Goal: Task Accomplishment & Management: Use online tool/utility

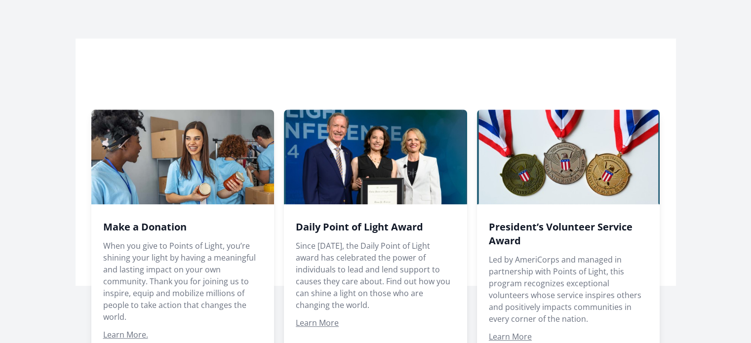
scroll to position [691, 0]
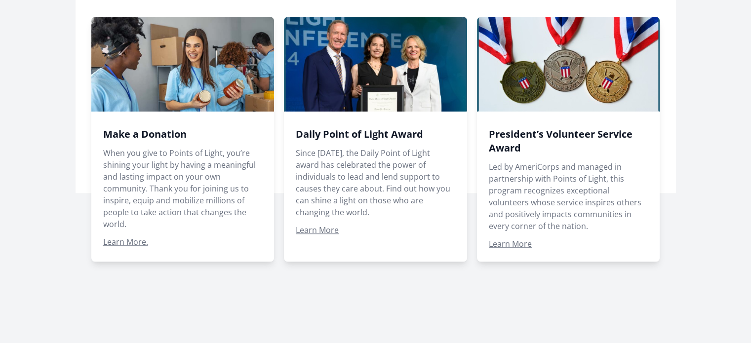
click at [569, 298] on div at bounding box center [376, 131] width 600 height 371
click at [555, 288] on div at bounding box center [376, 131] width 600 height 371
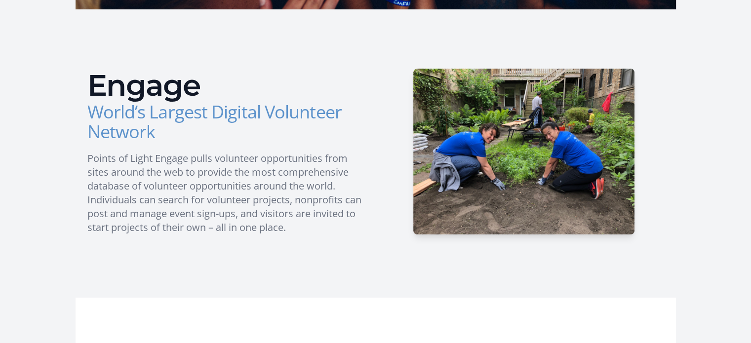
scroll to position [338, 0]
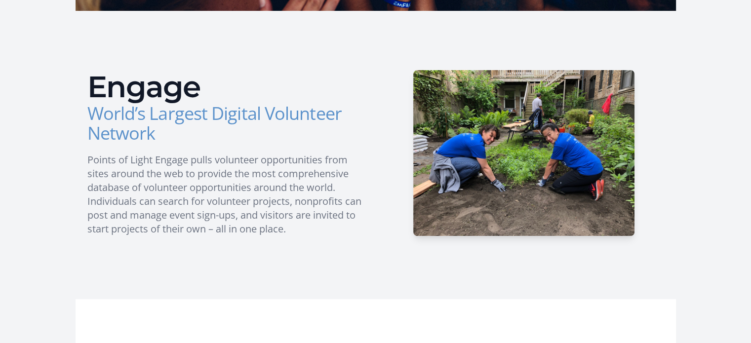
drag, startPoint x: 179, startPoint y: 199, endPoint x: 203, endPoint y: 244, distance: 51.5
click at [203, 244] on div "Engage World’s Largest Digital Volunteer Network Points of Light Engage pulls v…" at bounding box center [376, 155] width 600 height 288
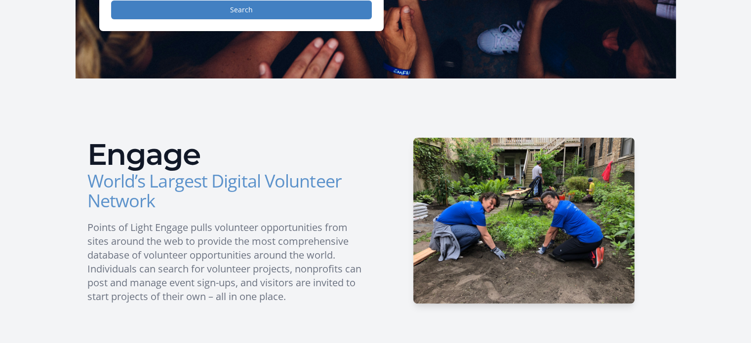
scroll to position [273, 0]
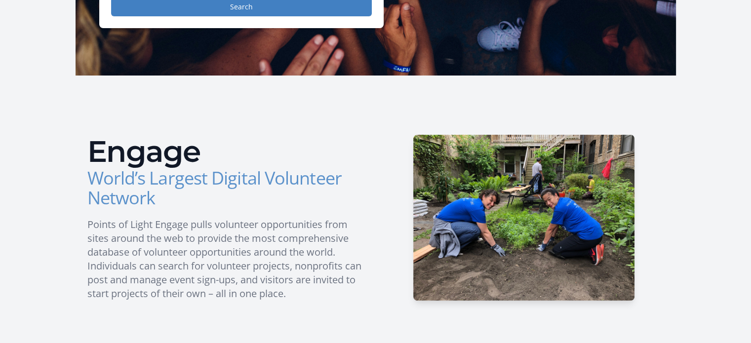
click at [355, 264] on p "Points of Light Engage pulls volunteer opportunities from sites around the web …" at bounding box center [227, 259] width 280 height 83
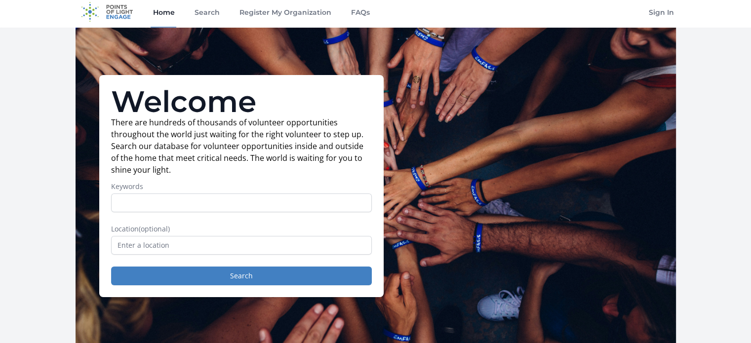
scroll to position [6, 0]
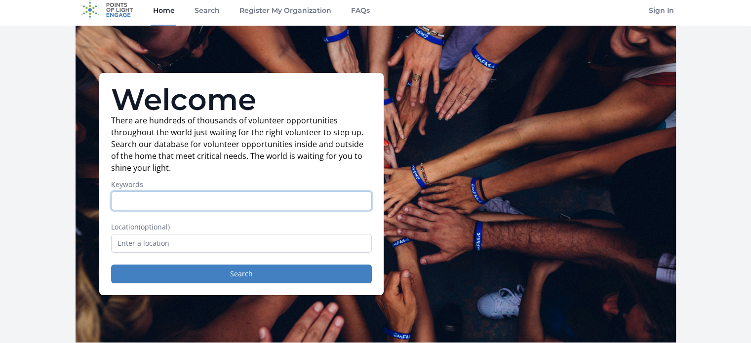
click at [253, 198] on input "Keywords" at bounding box center [241, 201] width 261 height 19
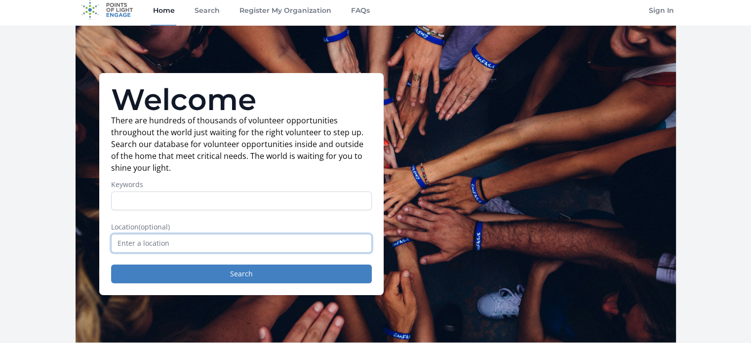
click at [255, 235] on input "text" at bounding box center [241, 243] width 261 height 19
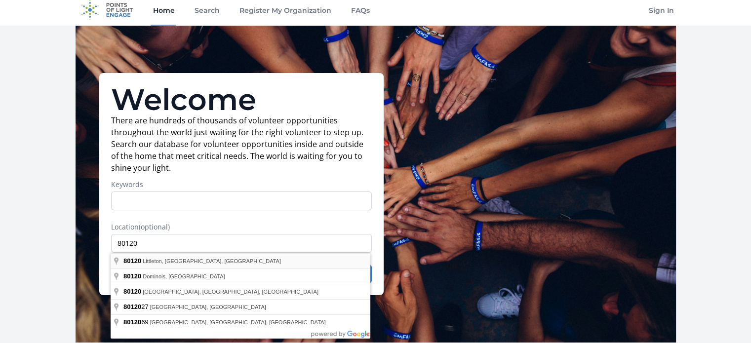
type input "[GEOGRAPHIC_DATA], [GEOGRAPHIC_DATA]"
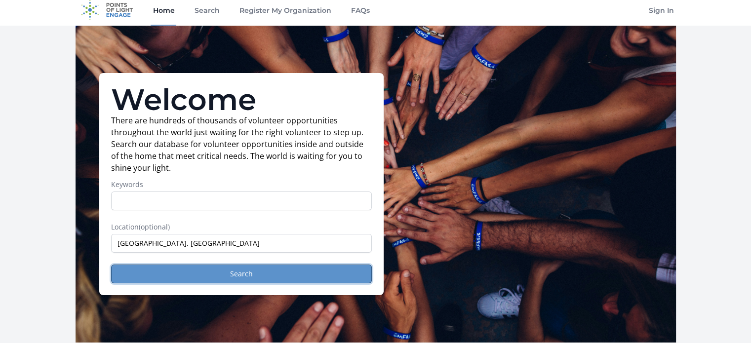
click at [288, 267] on button "Search" at bounding box center [241, 274] width 261 height 19
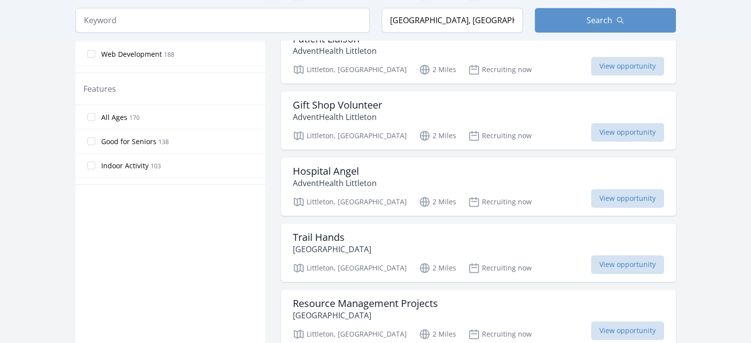
scroll to position [709, 0]
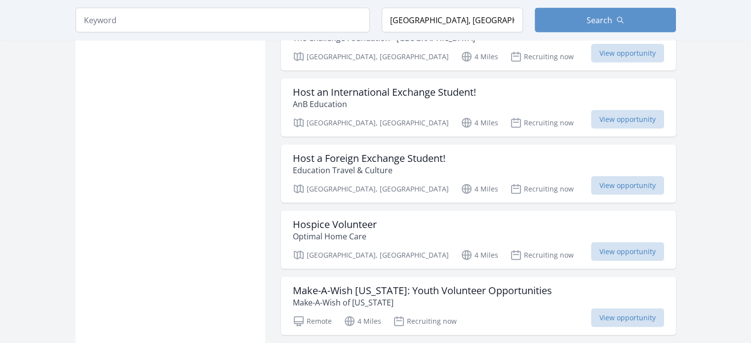
scroll to position [2310, 0]
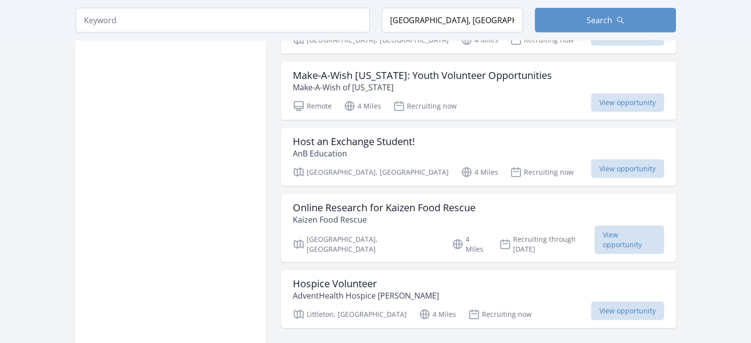
scroll to position [2575, 0]
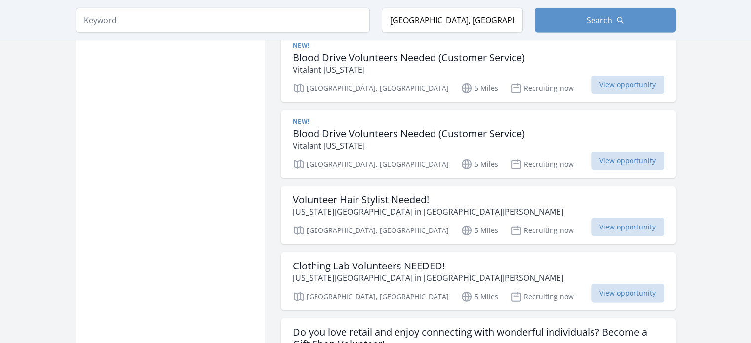
scroll to position [2959, 0]
drag, startPoint x: 236, startPoint y: 257, endPoint x: 245, endPoint y: 269, distance: 14.7
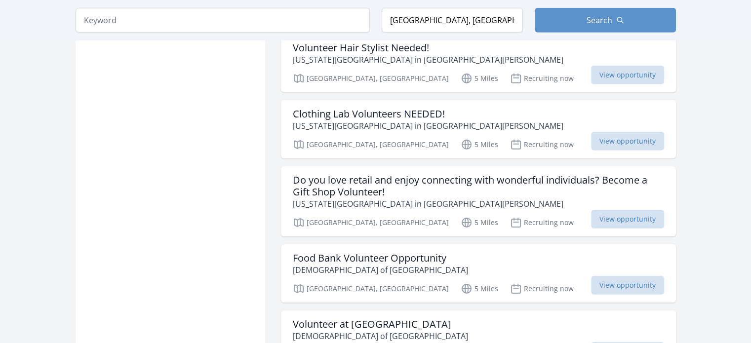
scroll to position [3111, 0]
